Goal: Transaction & Acquisition: Purchase product/service

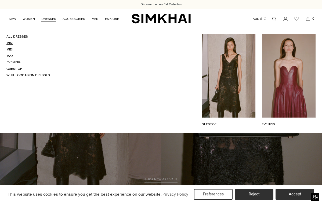
click at [11, 42] on link "Mini" at bounding box center [9, 43] width 7 height 4
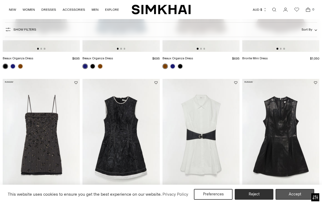
scroll to position [139, 0]
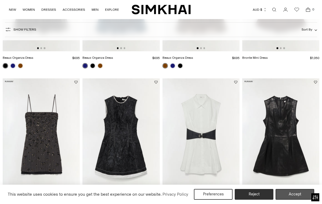
click at [291, 193] on button "Accept" at bounding box center [294, 194] width 39 height 11
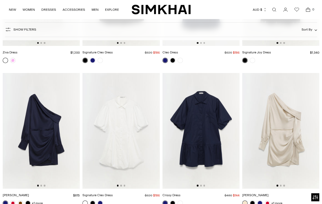
scroll to position [1843, 0]
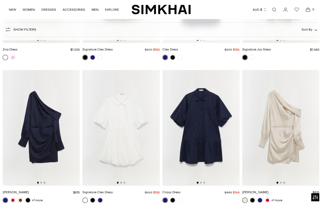
click at [210, 134] on img at bounding box center [200, 128] width 77 height 116
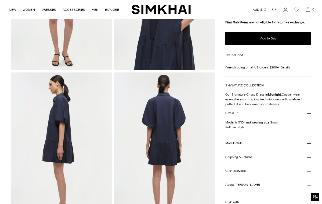
scroll to position [122, 0]
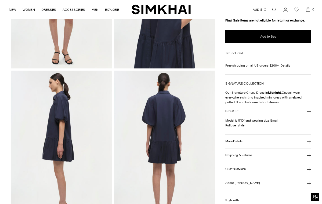
click at [308, 141] on icon at bounding box center [309, 142] width 4 height 4
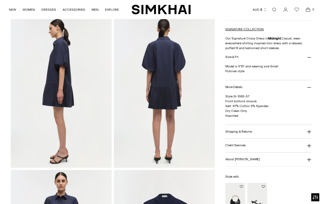
scroll to position [177, 0]
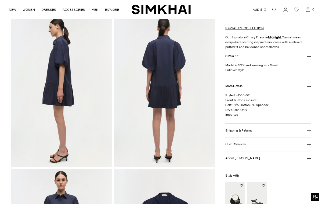
click at [309, 132] on icon at bounding box center [309, 131] width 4 height 4
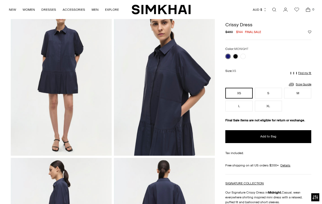
scroll to position [34, 0]
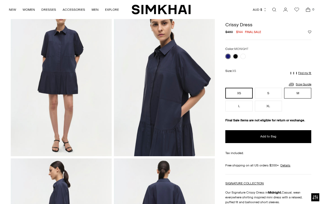
click at [298, 95] on button "M" at bounding box center [297, 93] width 27 height 11
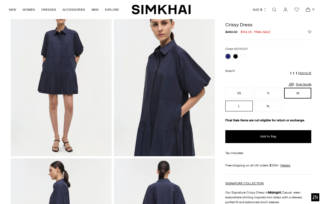
click at [231, 104] on button "L" at bounding box center [238, 106] width 27 height 11
click at [302, 84] on link "Size Guide" at bounding box center [299, 84] width 23 height 7
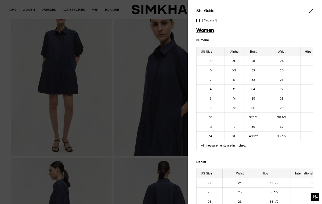
click at [207, 20] on p "Find my fit" at bounding box center [210, 20] width 13 height 3
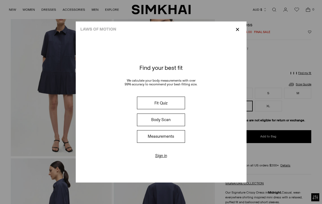
click at [162, 101] on button "Fit Quiz" at bounding box center [161, 103] width 48 height 13
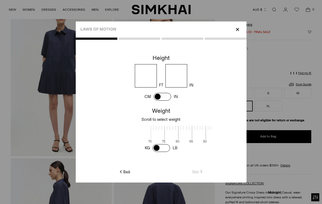
scroll to position [1, 174]
click at [156, 96] on span at bounding box center [162, 97] width 17 height 8
click at [150, 76] on input "number" at bounding box center [160, 75] width 49 height 23
type input "***"
click at [155, 147] on span at bounding box center [160, 148] width 17 height 8
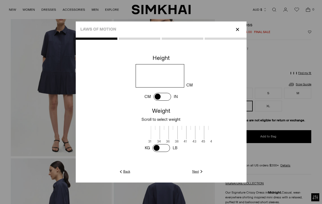
scroll to position [1, 109]
click at [166, 126] on span at bounding box center [160, 131] width 9 height 13
click at [166, 125] on span at bounding box center [160, 131] width 9 height 13
click at [198, 171] on link "Next" at bounding box center [198, 171] width 12 height 5
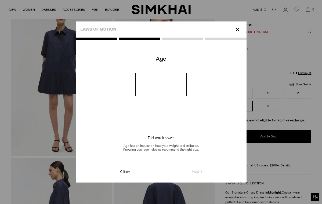
click at [155, 91] on input "number" at bounding box center [160, 84] width 51 height 23
type input "**"
click at [196, 171] on link "Next" at bounding box center [198, 171] width 12 height 5
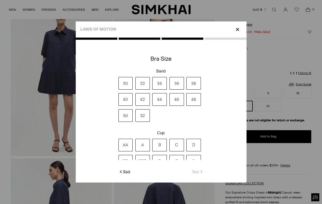
click at [181, 82] on label "36" at bounding box center [176, 83] width 14 height 13
click at [161, 146] on label "B" at bounding box center [159, 145] width 14 height 13
click at [196, 171] on link "Next" at bounding box center [198, 171] width 12 height 5
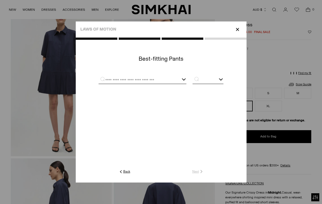
click at [129, 80] on input "text" at bounding box center [136, 80] width 75 height 7
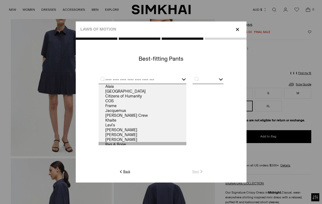
click at [116, 144] on link "Rag & Bone" at bounding box center [143, 144] width 88 height 5
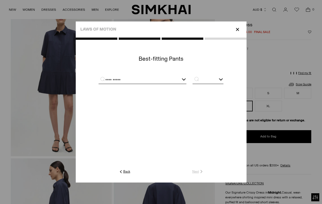
click at [221, 80] on div at bounding box center [220, 78] width 4 height 4
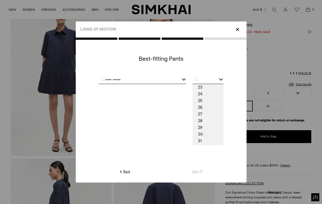
click at [182, 77] on div "**********" at bounding box center [143, 80] width 88 height 7
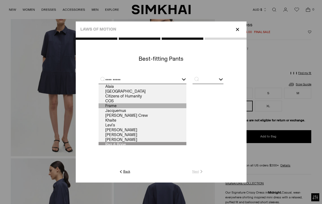
click at [126, 104] on link "Frame" at bounding box center [143, 105] width 88 height 5
type input "*****"
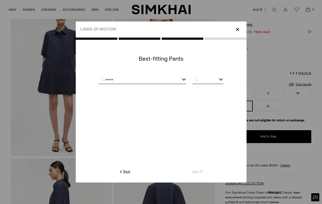
click at [220, 78] on div at bounding box center [220, 78] width 4 height 4
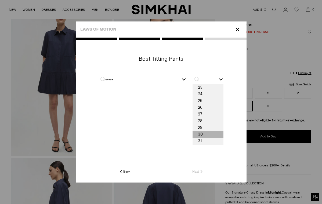
click at [204, 132] on span "30" at bounding box center [207, 134] width 31 height 7
type input "**"
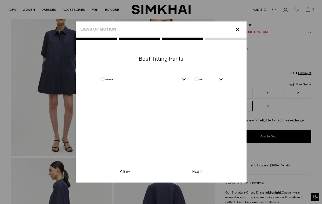
click at [196, 170] on link "Next" at bounding box center [198, 171] width 12 height 5
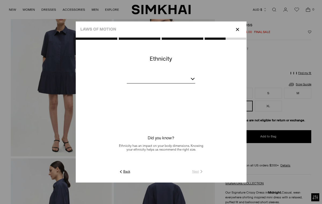
click at [194, 77] on div at bounding box center [192, 78] width 4 height 4
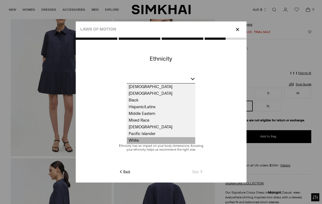
click at [151, 139] on span "White" at bounding box center [161, 140] width 68 height 7
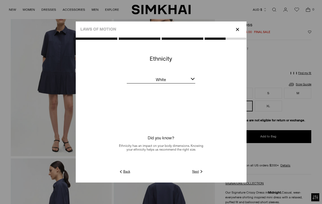
click at [194, 169] on link "Next" at bounding box center [198, 171] width 12 height 5
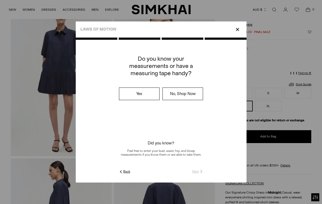
click at [182, 94] on label "No, Shop Now" at bounding box center [183, 94] width 40 height 12
click at [192, 172] on link "Submit" at bounding box center [195, 171] width 15 height 5
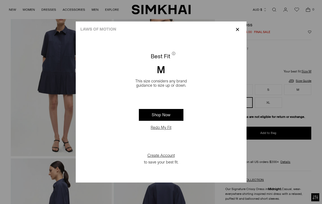
drag, startPoint x: 237, startPoint y: 30, endPoint x: 243, endPoint y: 32, distance: 6.1
click at [237, 30] on p "✕" at bounding box center [237, 29] width 7 height 9
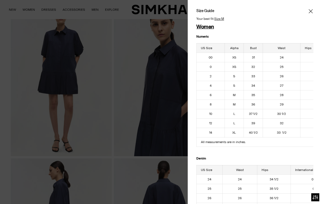
click at [309, 10] on icon "Close" at bounding box center [310, 11] width 4 height 5
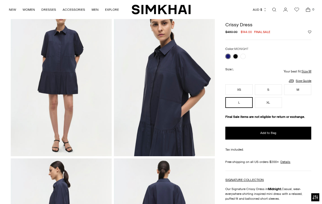
click at [63, 65] on img at bounding box center [61, 80] width 101 height 151
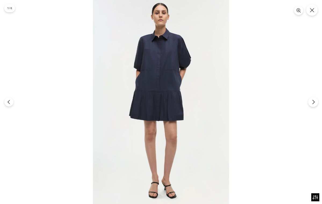
click at [314, 103] on icon "Next" at bounding box center [313, 102] width 5 height 5
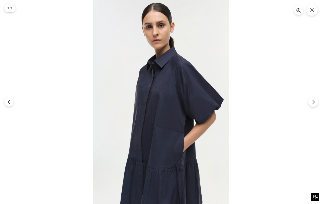
click at [314, 103] on icon "Next" at bounding box center [313, 102] width 5 height 5
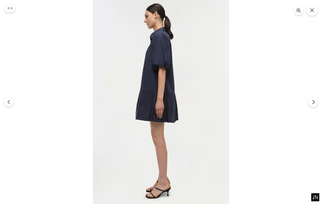
click at [314, 103] on icon "Next" at bounding box center [313, 102] width 5 height 5
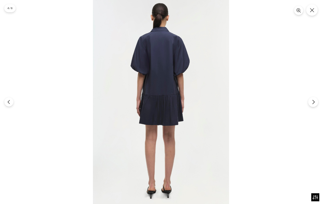
click at [314, 103] on icon "Next" at bounding box center [313, 102] width 2 height 4
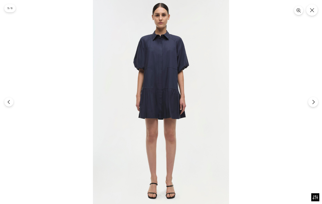
click at [314, 103] on icon "Next" at bounding box center [313, 102] width 2 height 4
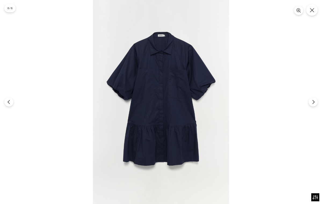
click at [161, 56] on img at bounding box center [161, 102] width 136 height 204
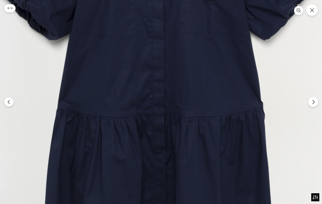
click at [315, 104] on icon "Next" at bounding box center [313, 102] width 5 height 5
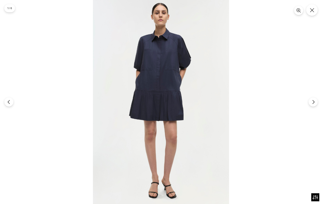
click at [154, 62] on img at bounding box center [161, 102] width 136 height 204
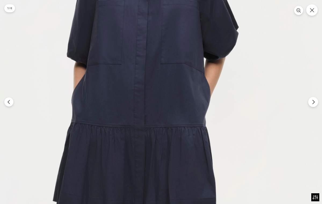
click at [312, 103] on icon "Next" at bounding box center [313, 102] width 5 height 5
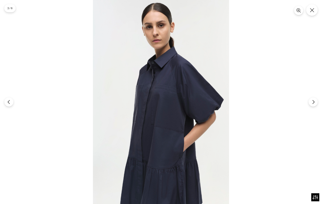
click at [174, 93] on img at bounding box center [161, 102] width 136 height 204
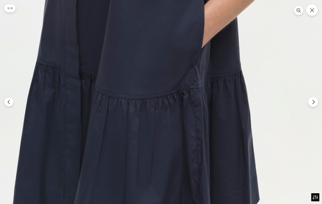
click at [313, 103] on icon "Next" at bounding box center [313, 102] width 2 height 4
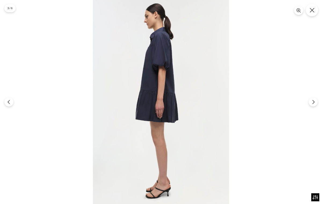
click at [312, 9] on icon "Close" at bounding box center [311, 10] width 5 height 5
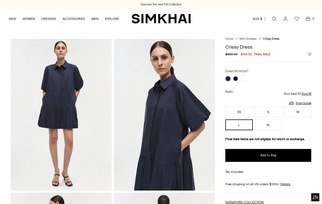
scroll to position [0, 0]
click at [301, 102] on link "Size Guide" at bounding box center [299, 103] width 23 height 7
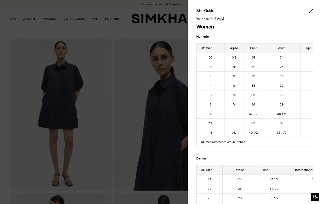
click at [311, 10] on icon "Close" at bounding box center [310, 11] width 4 height 5
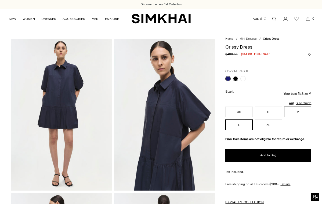
click at [298, 110] on button "M" at bounding box center [297, 112] width 27 height 11
drag, startPoint x: 238, startPoint y: 125, endPoint x: 308, endPoint y: 140, distance: 71.4
click at [238, 125] on button "L" at bounding box center [238, 124] width 27 height 11
